Goal: Transaction & Acquisition: Subscribe to service/newsletter

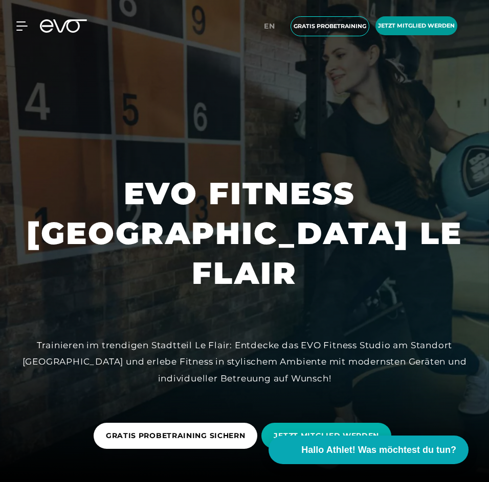
click at [410, 34] on span "Jetzt Mitglied werden" at bounding box center [416, 25] width 82 height 19
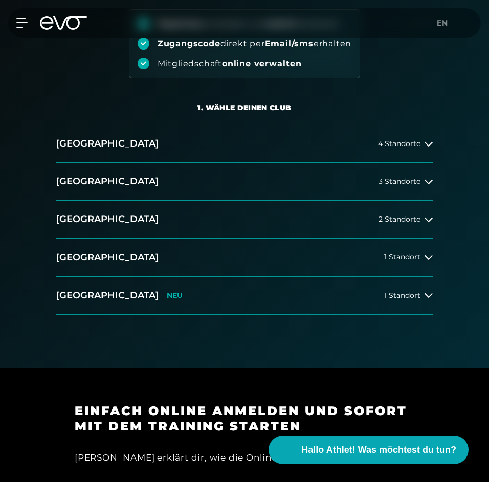
scroll to position [153, 0]
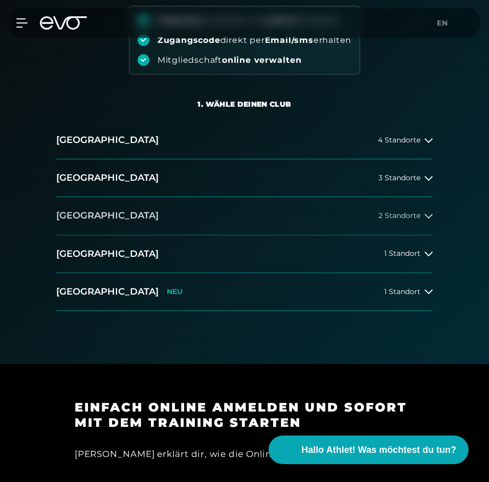
click at [425, 221] on button "[GEOGRAPHIC_DATA] 2 Standorte" at bounding box center [244, 216] width 376 height 38
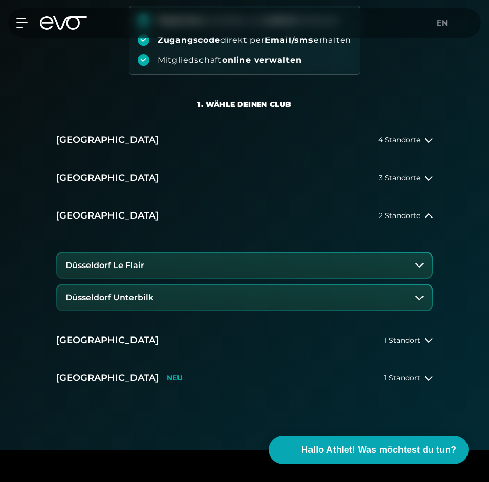
click at [187, 267] on button "Düsseldorf Le Flair" at bounding box center [244, 266] width 374 height 26
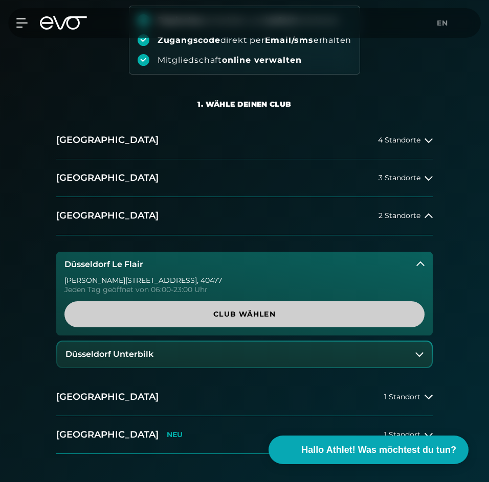
click at [252, 311] on span "Club wählen" at bounding box center [244, 314] width 335 height 11
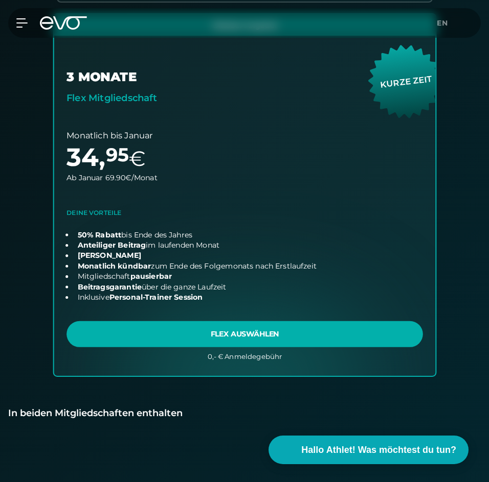
scroll to position [688, 0]
